Goal: Communication & Community: Answer question/provide support

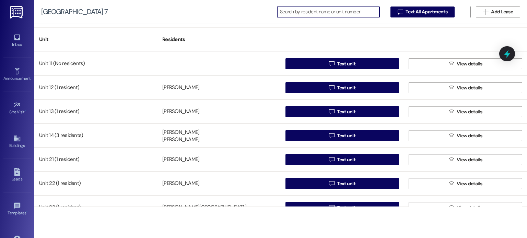
click at [15, 13] on img at bounding box center [17, 12] width 14 height 13
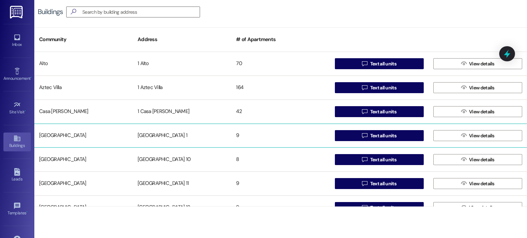
click at [166, 136] on div "[GEOGRAPHIC_DATA] 1" at bounding box center [182, 136] width 98 height 14
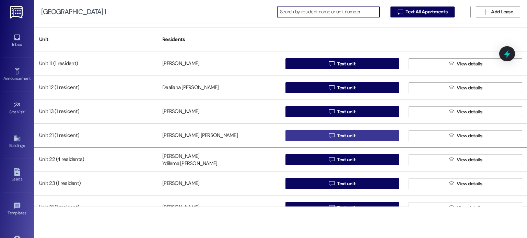
click at [337, 135] on span "Text unit" at bounding box center [346, 135] width 19 height 7
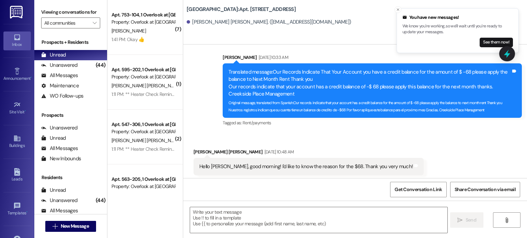
scroll to position [6112, 0]
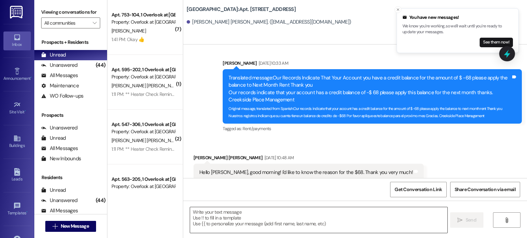
click at [207, 218] on textarea at bounding box center [318, 221] width 257 height 26
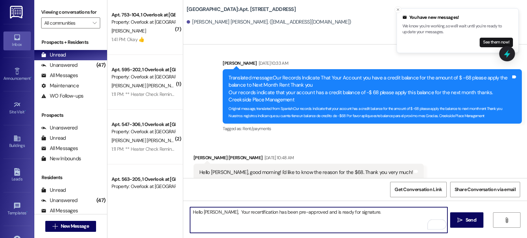
type textarea "Hello [PERSON_NAME], Your recertification has been pre-approved and is ready fo…"
